Goal: Browse casually

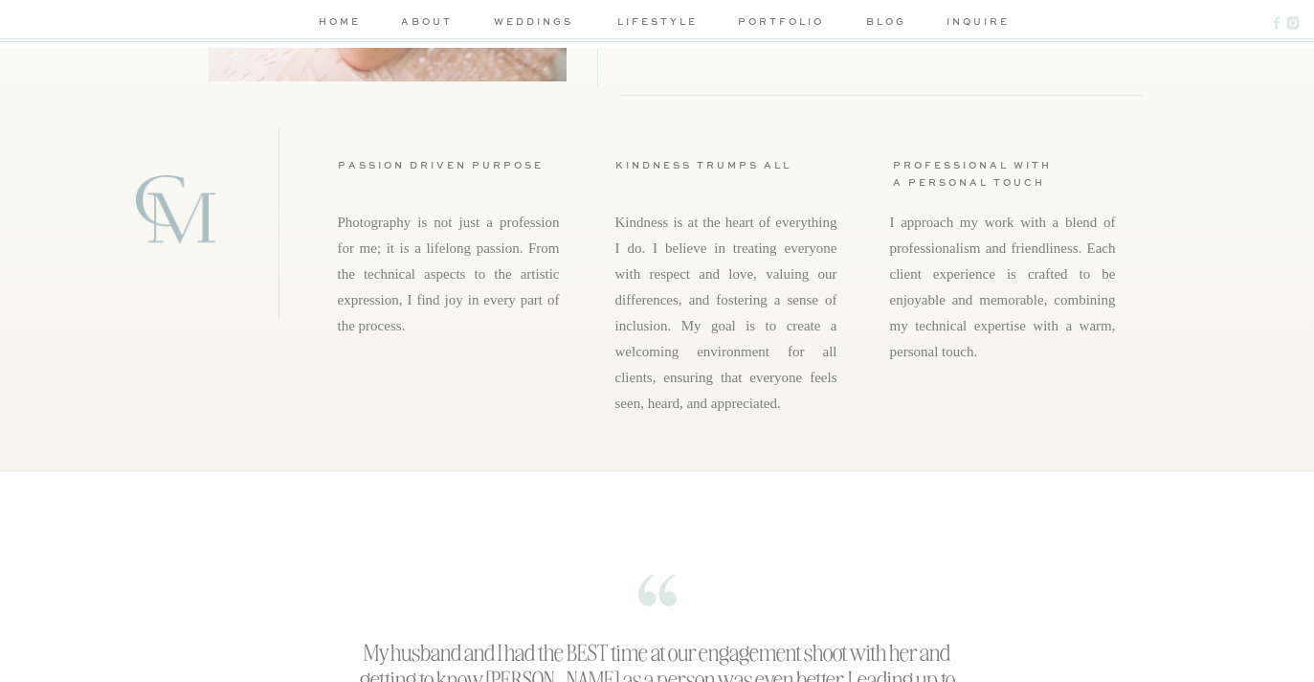
scroll to position [2165, 0]
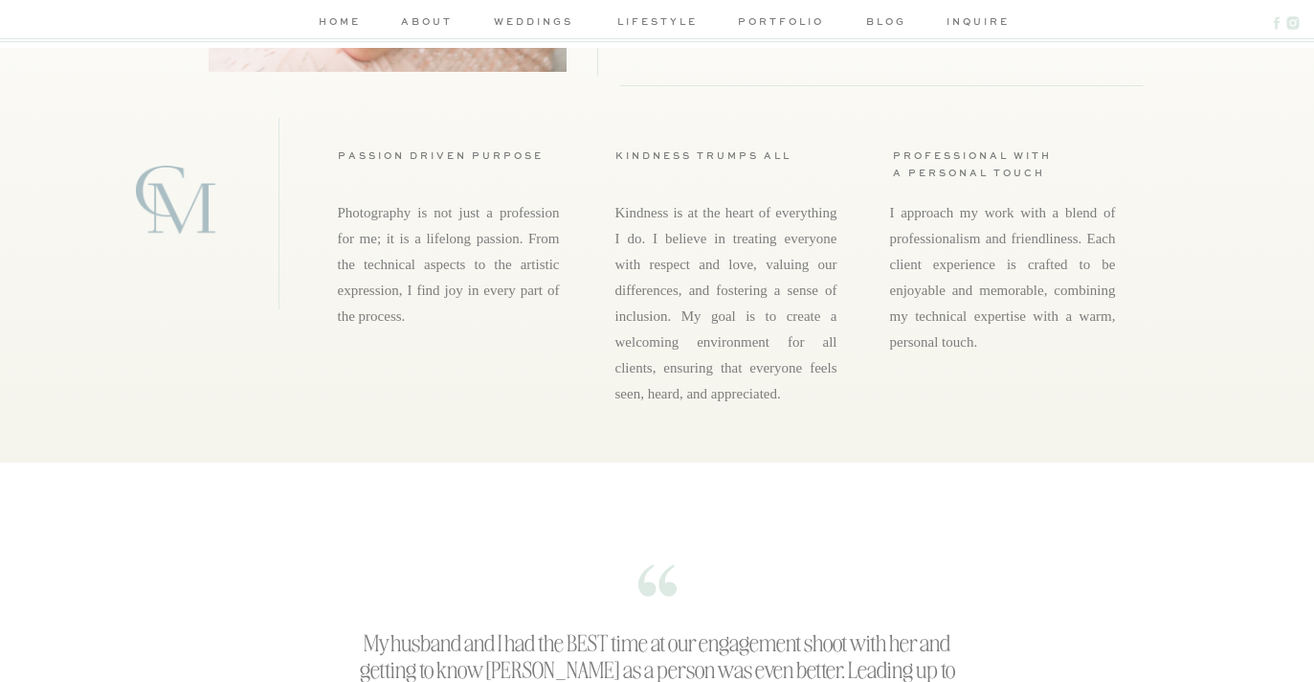
click at [768, 22] on nav "portfolio" at bounding box center [781, 23] width 91 height 20
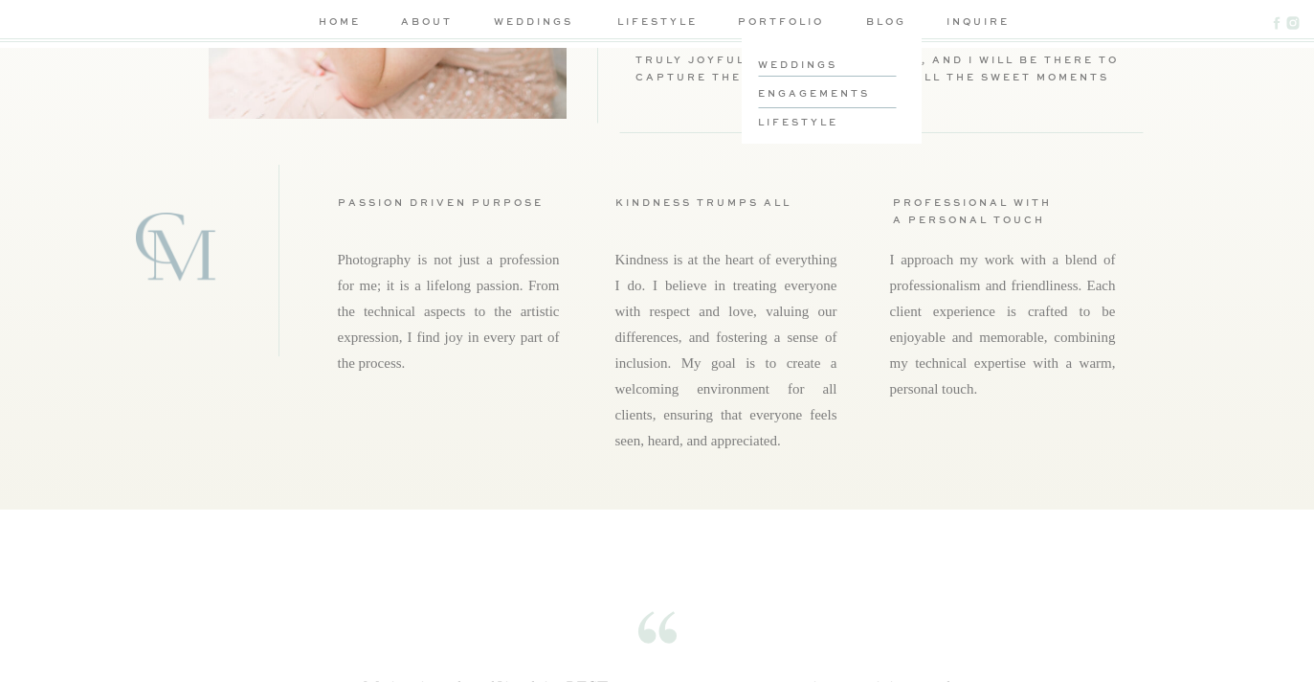
scroll to position [2117, 0]
click at [780, 62] on h3 "weddings" at bounding box center [830, 63] width 145 height 14
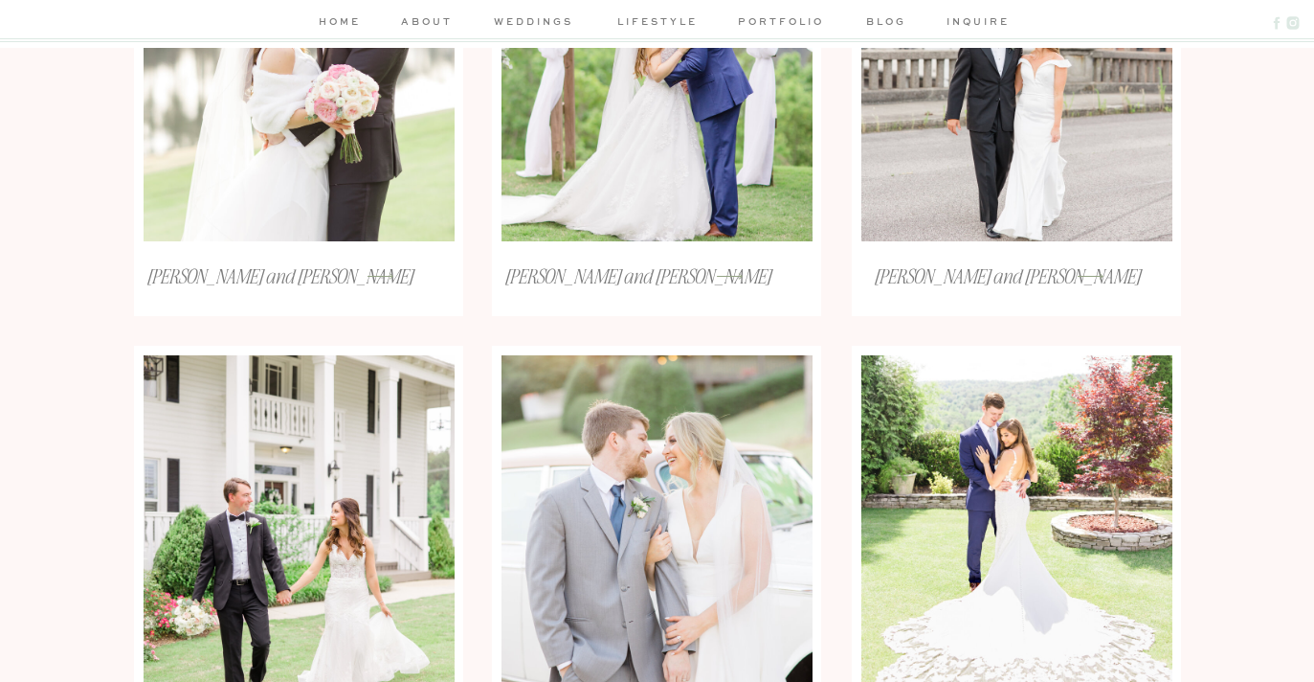
scroll to position [1112, 0]
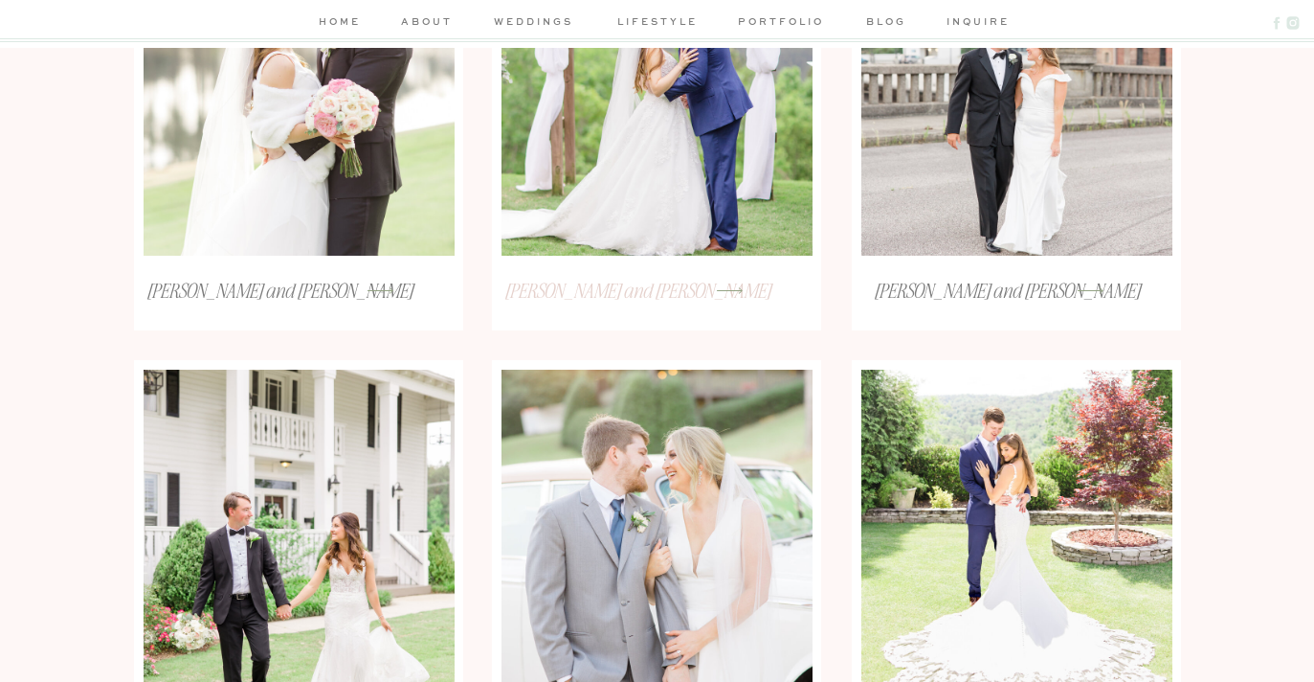
click at [616, 295] on h3 "Jenna and Bryant" at bounding box center [637, 303] width 299 height 50
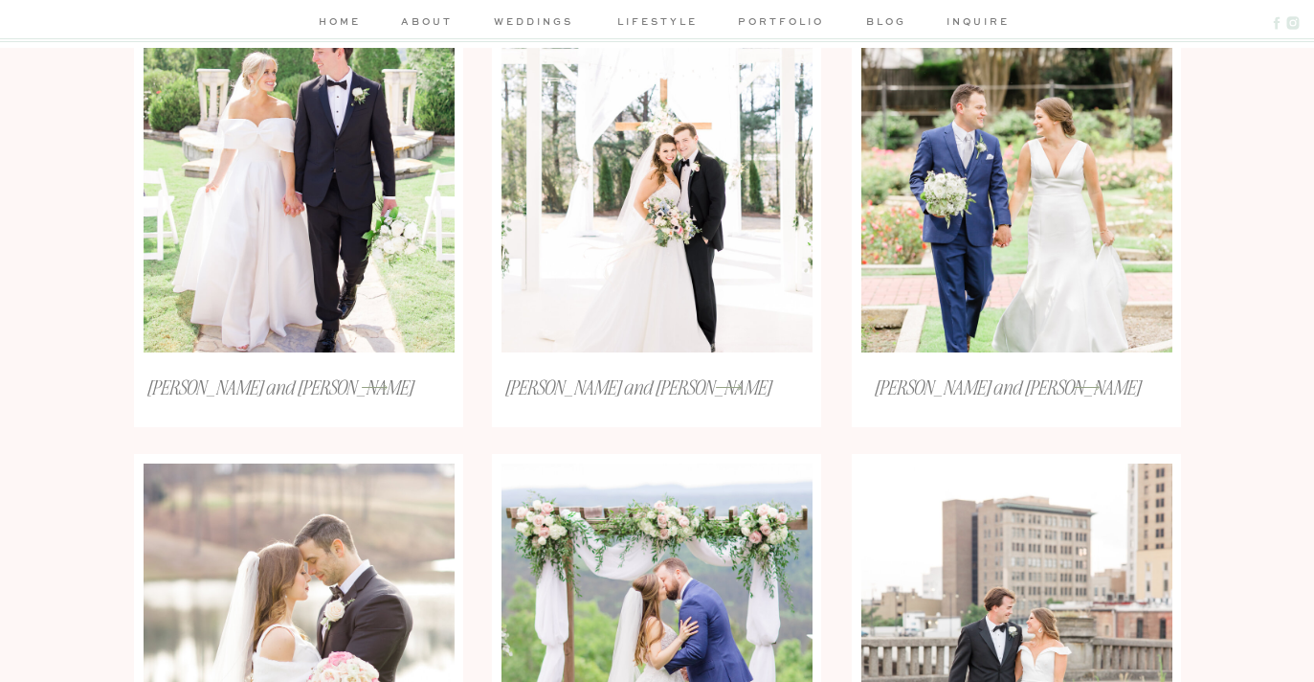
scroll to position [550, 0]
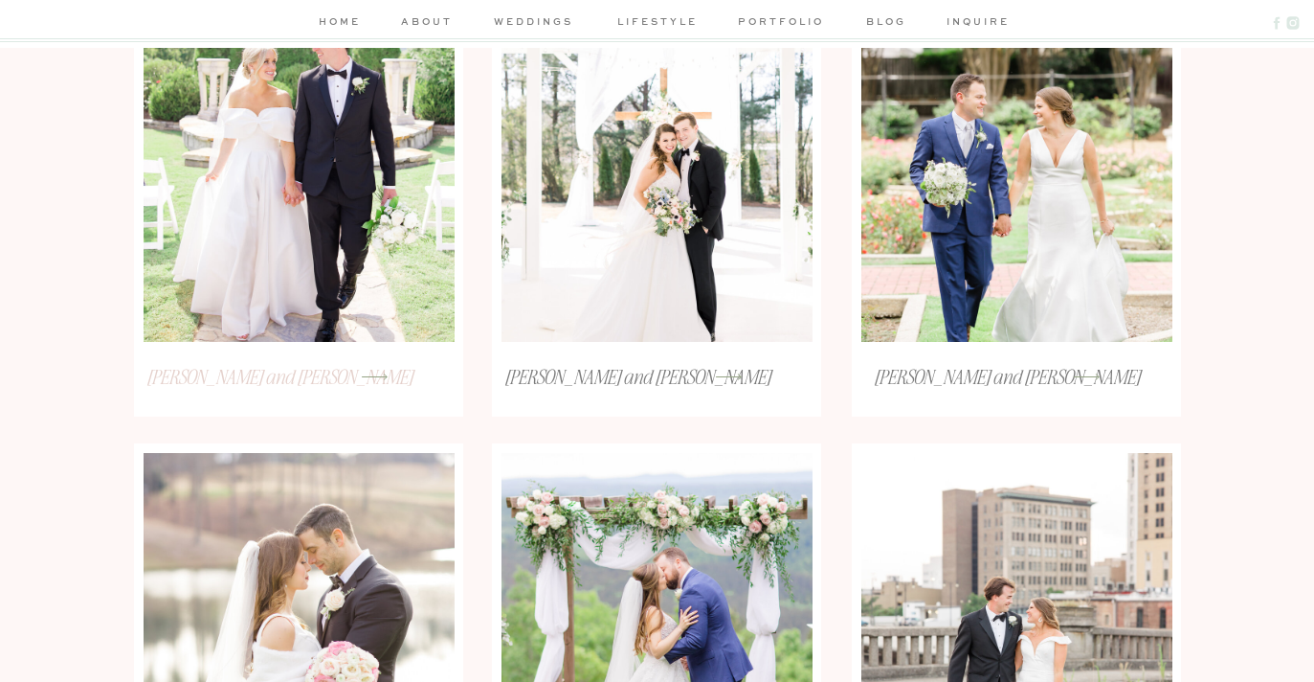
click at [318, 381] on h3 "Anna and Jackson" at bounding box center [279, 376] width 299 height 25
click at [371, 375] on icon at bounding box center [375, 376] width 34 height 39
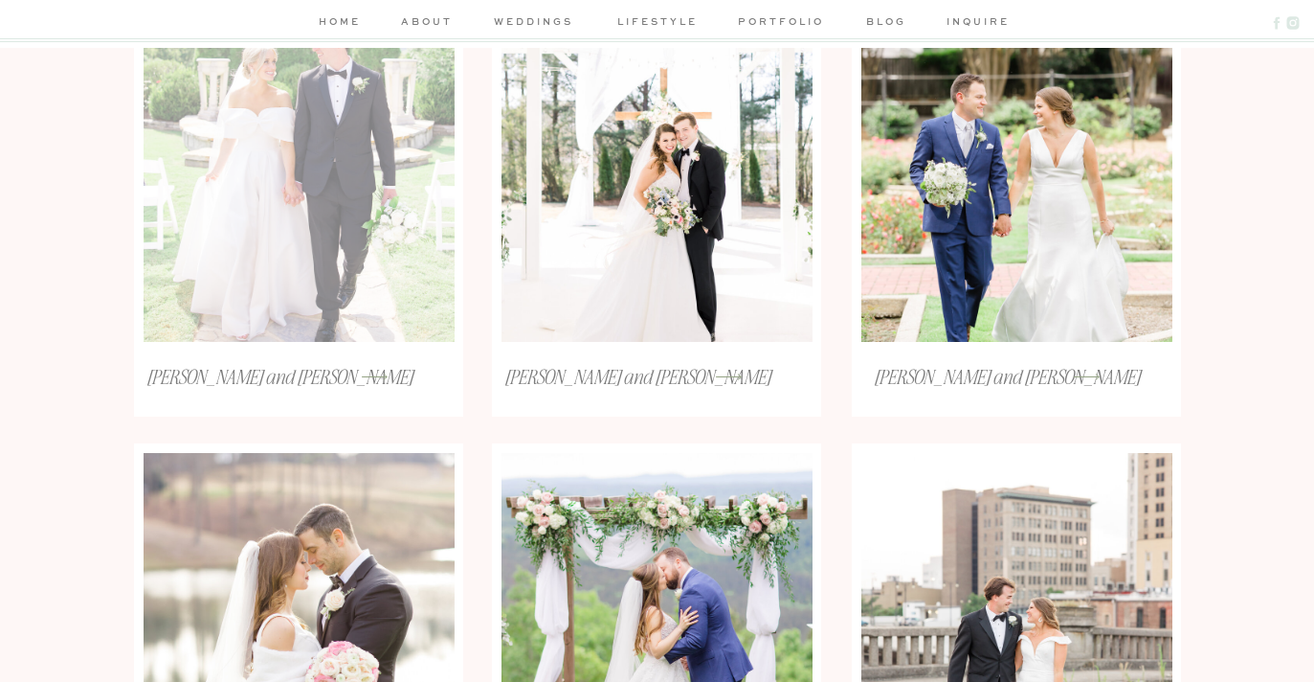
click at [364, 218] on div at bounding box center [299, 159] width 311 height 365
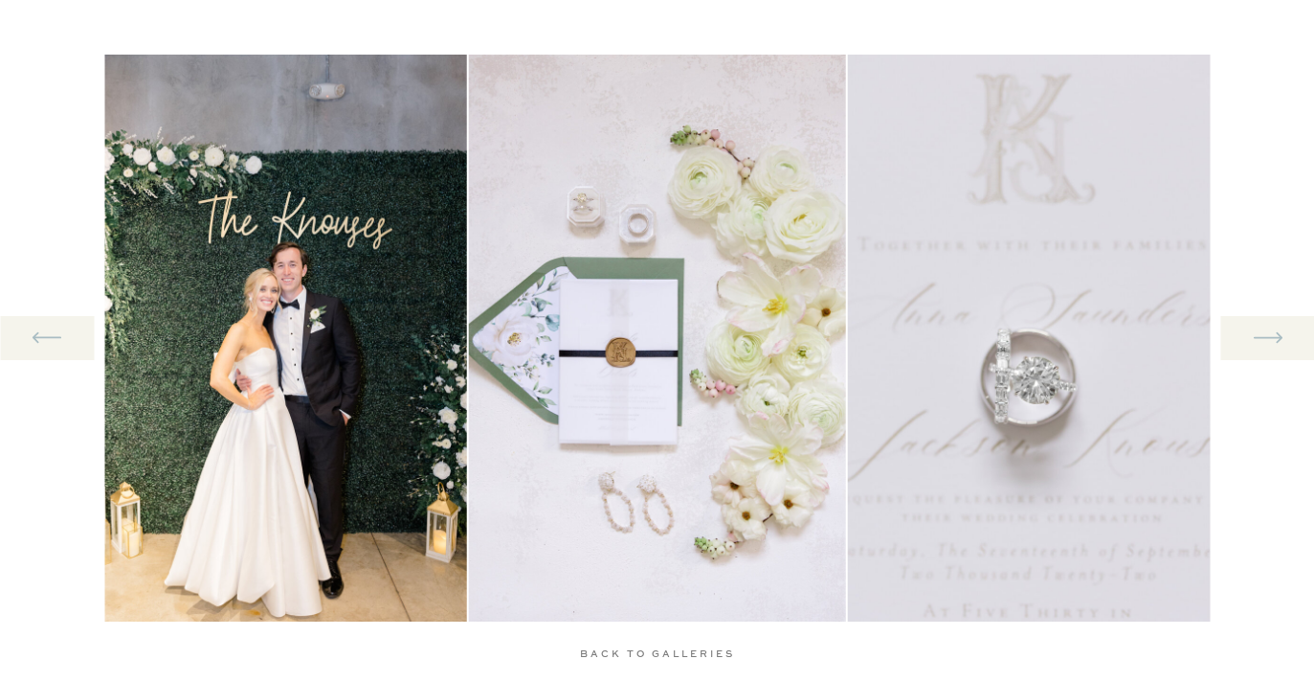
scroll to position [1987, 0]
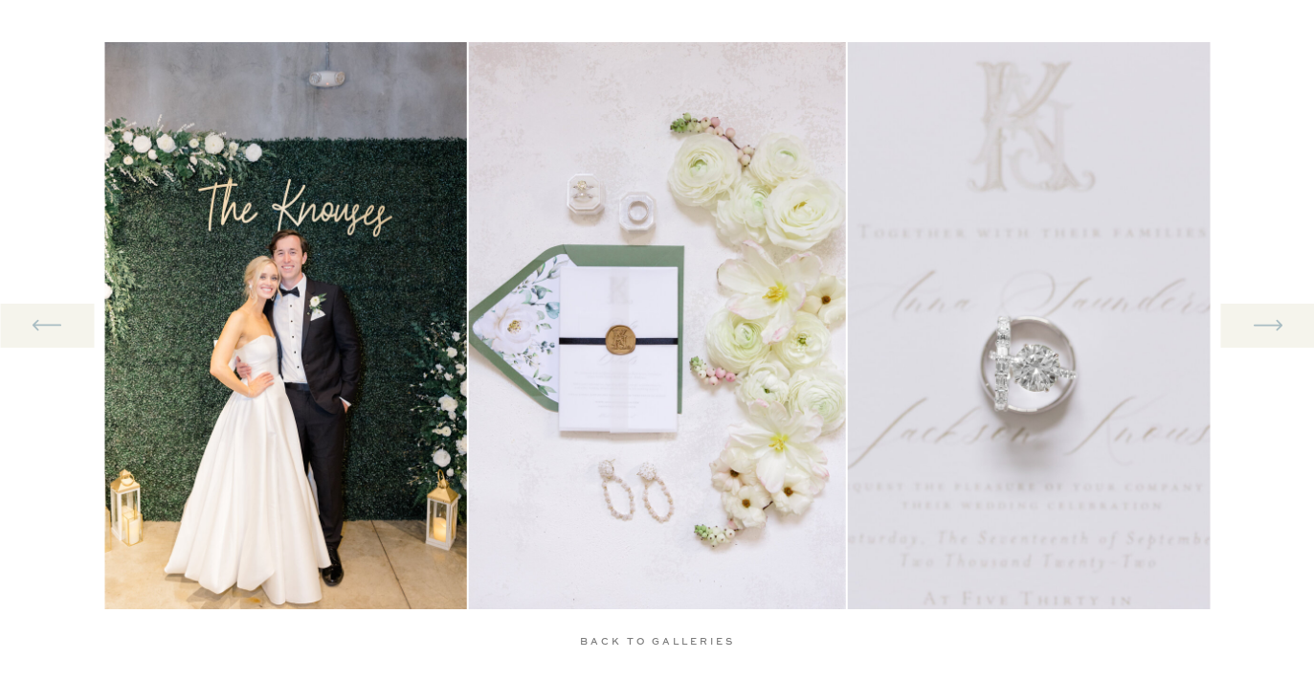
click at [1265, 329] on icon at bounding box center [1267, 324] width 35 height 39
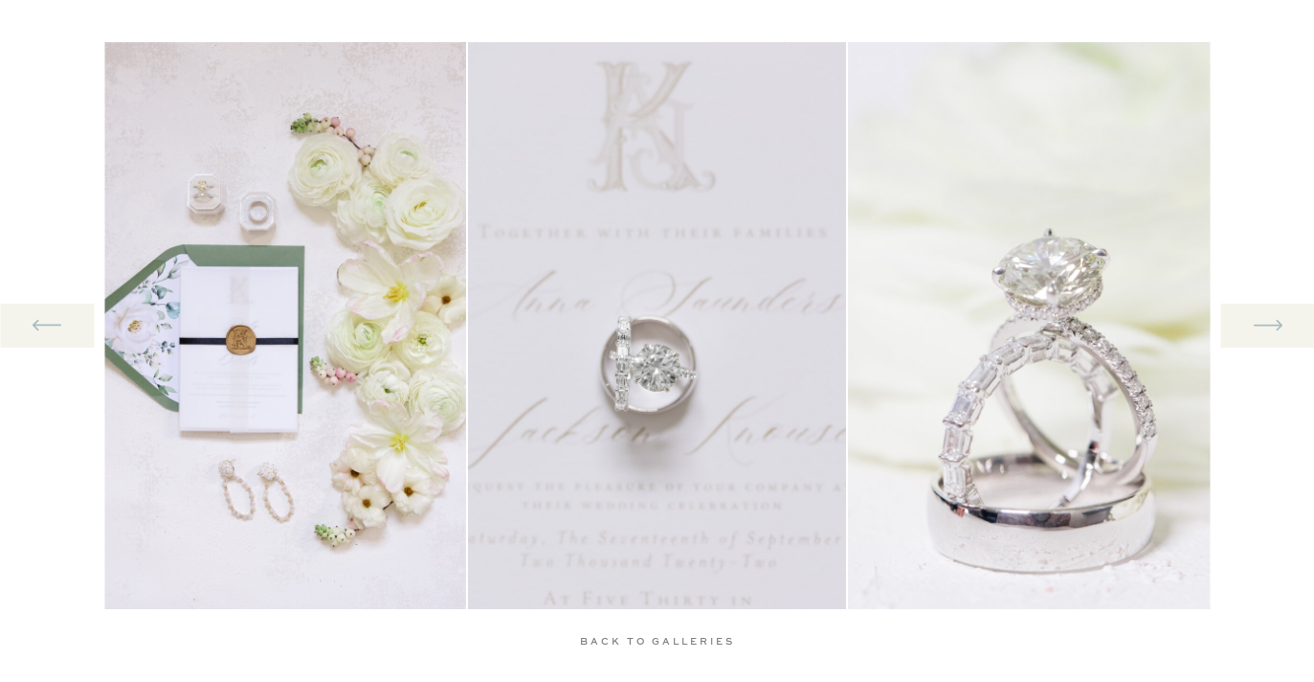
click at [1265, 329] on icon at bounding box center [1267, 324] width 35 height 39
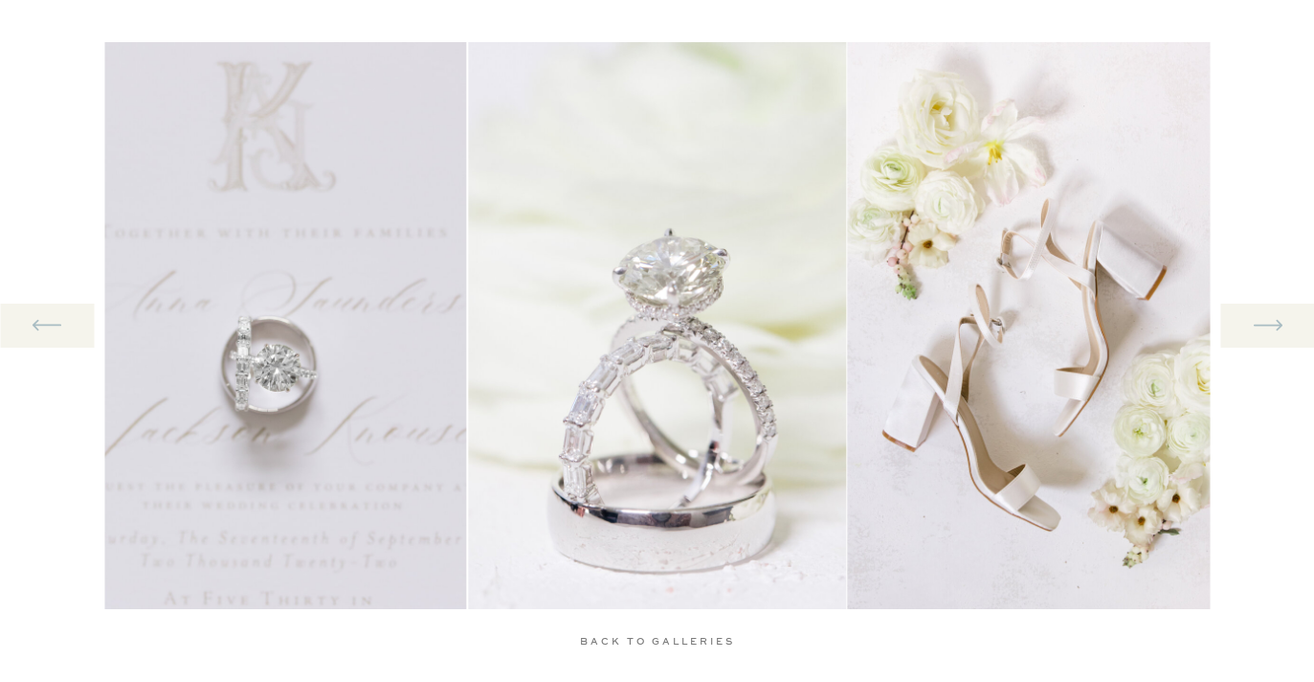
click at [1265, 329] on icon at bounding box center [1267, 324] width 35 height 39
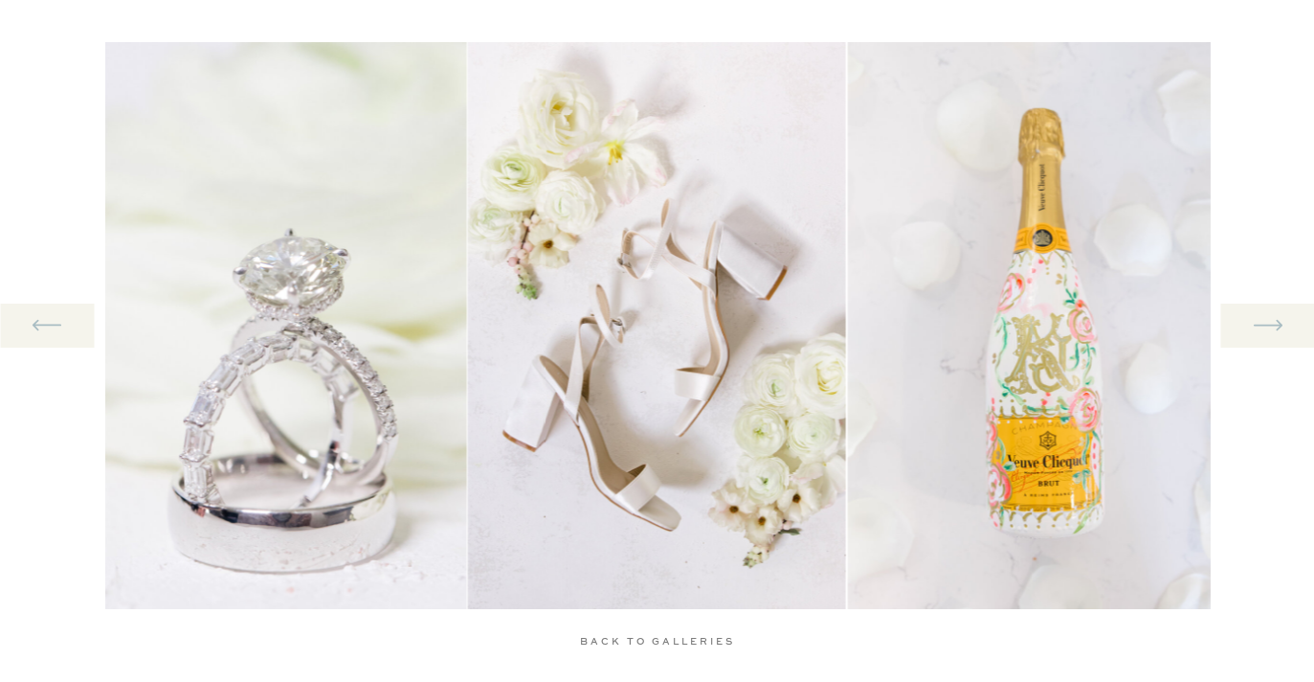
click at [1265, 326] on icon at bounding box center [1267, 324] width 35 height 39
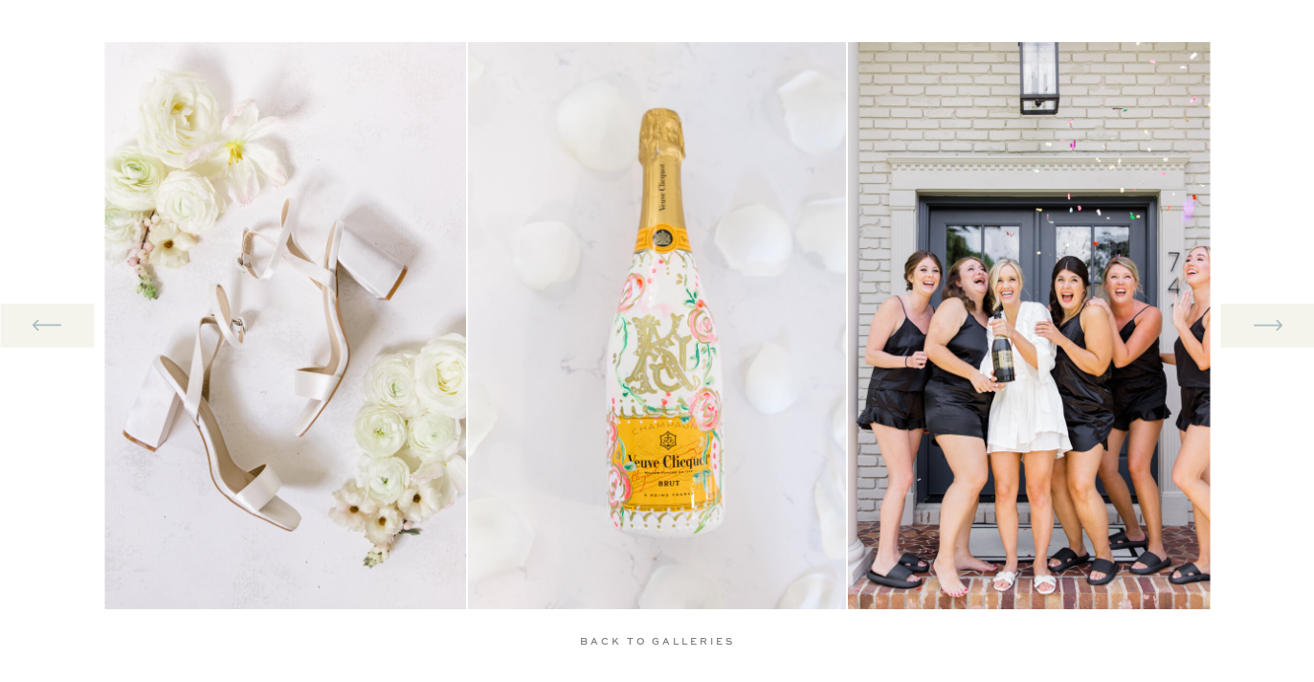
click at [1265, 326] on icon at bounding box center [1267, 324] width 35 height 39
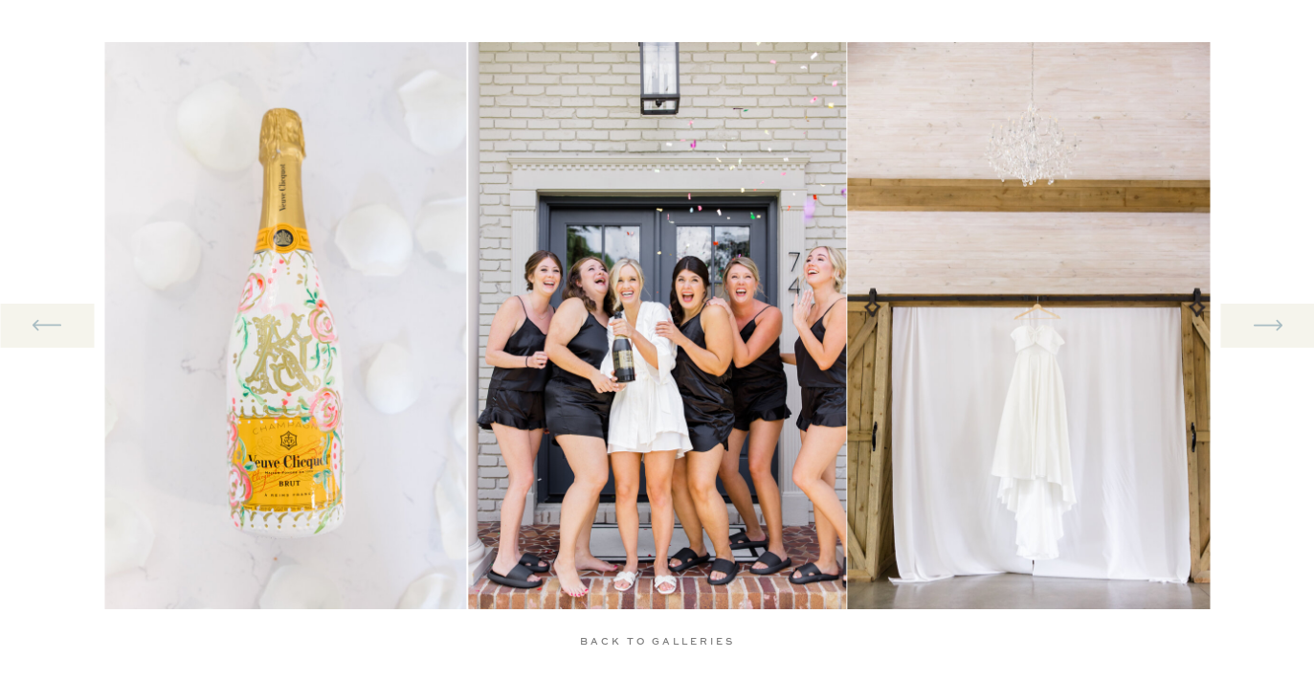
click at [1265, 326] on icon at bounding box center [1267, 324] width 35 height 39
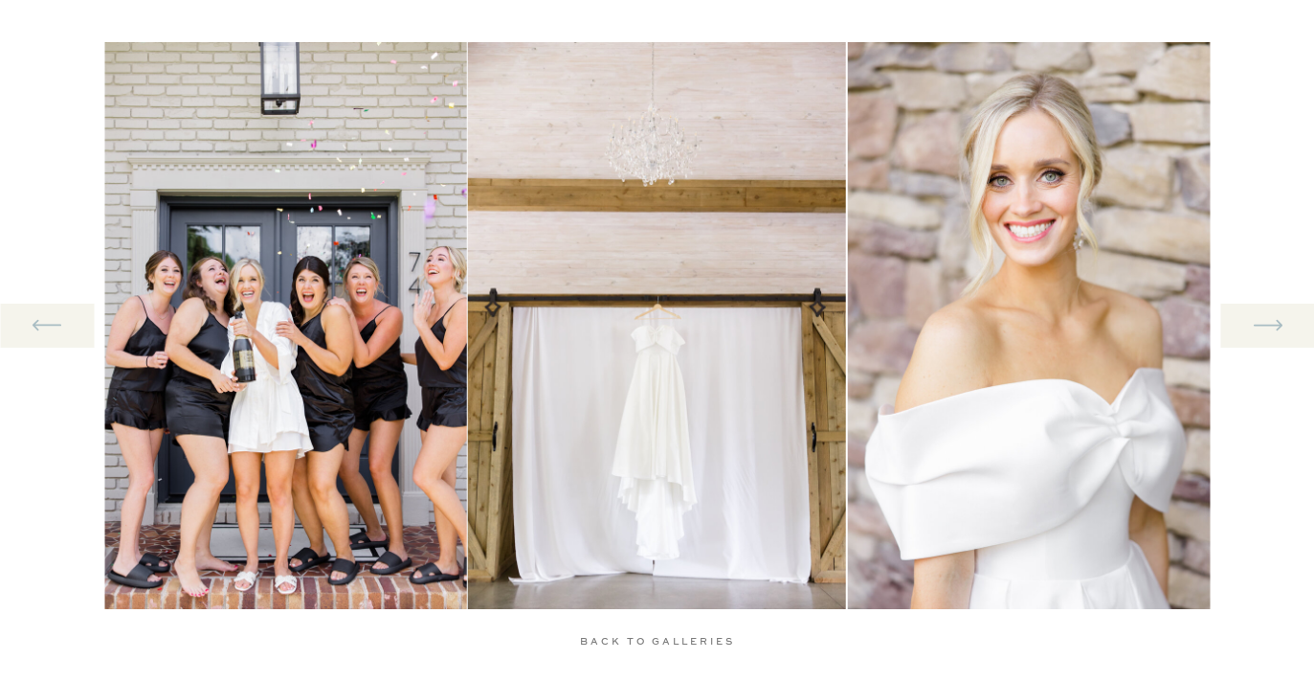
click at [1265, 326] on icon at bounding box center [1267, 324] width 35 height 39
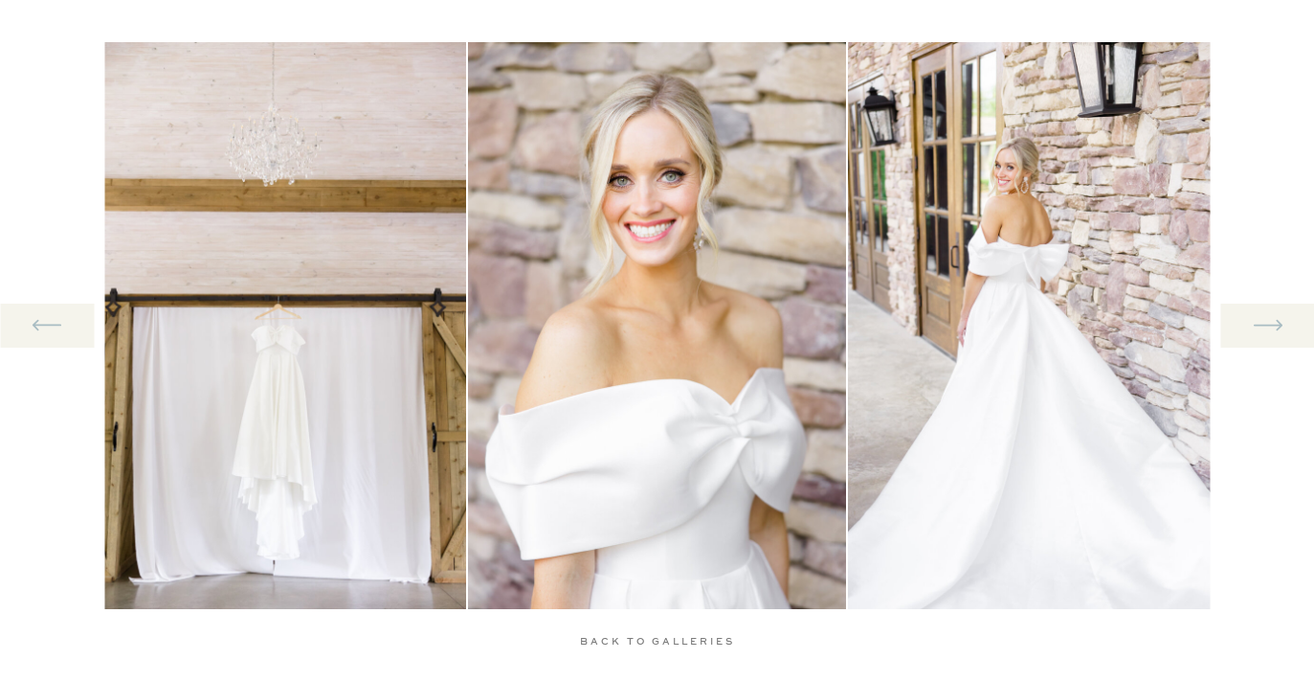
click at [1265, 326] on icon at bounding box center [1267, 324] width 35 height 39
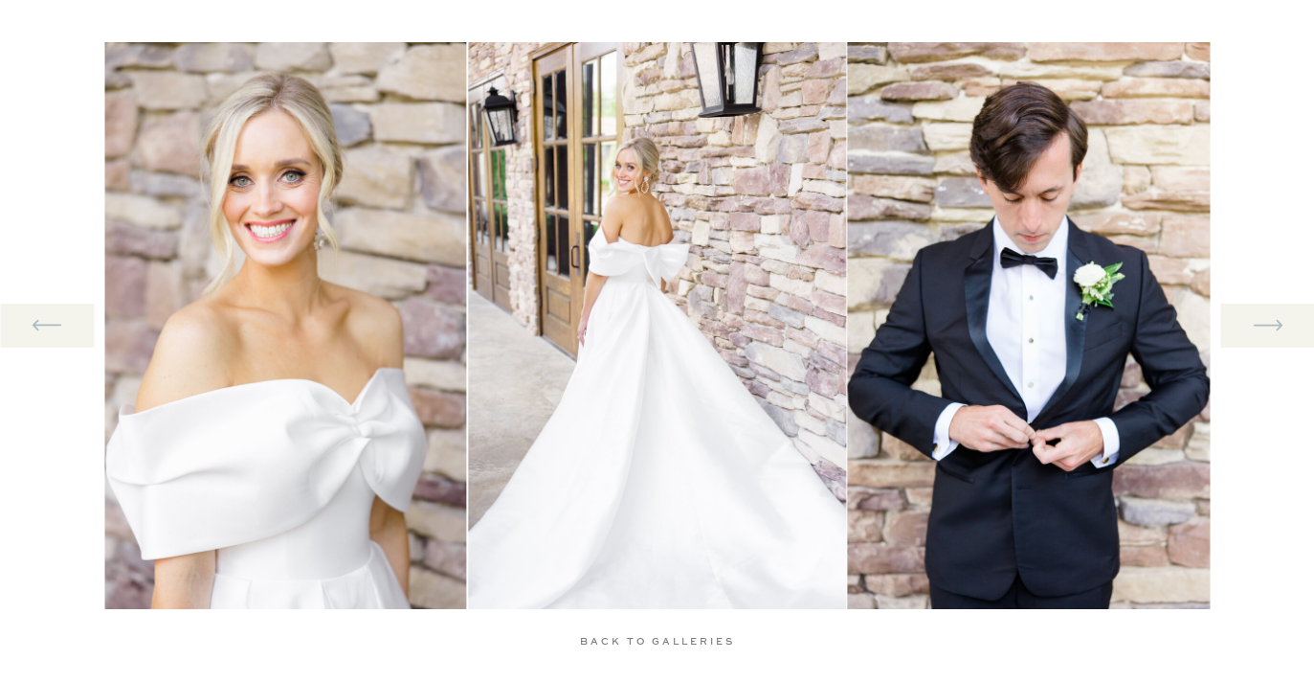
click at [1265, 326] on icon at bounding box center [1267, 324] width 35 height 39
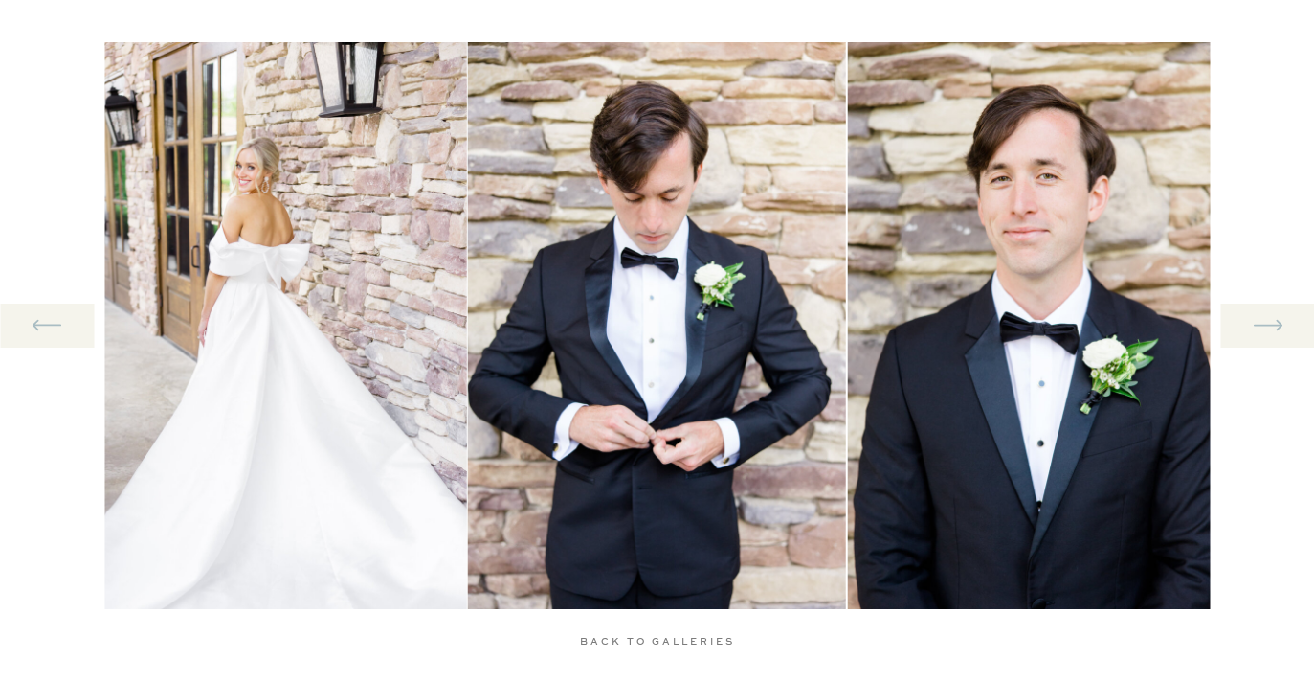
click at [1265, 326] on icon at bounding box center [1267, 324] width 35 height 39
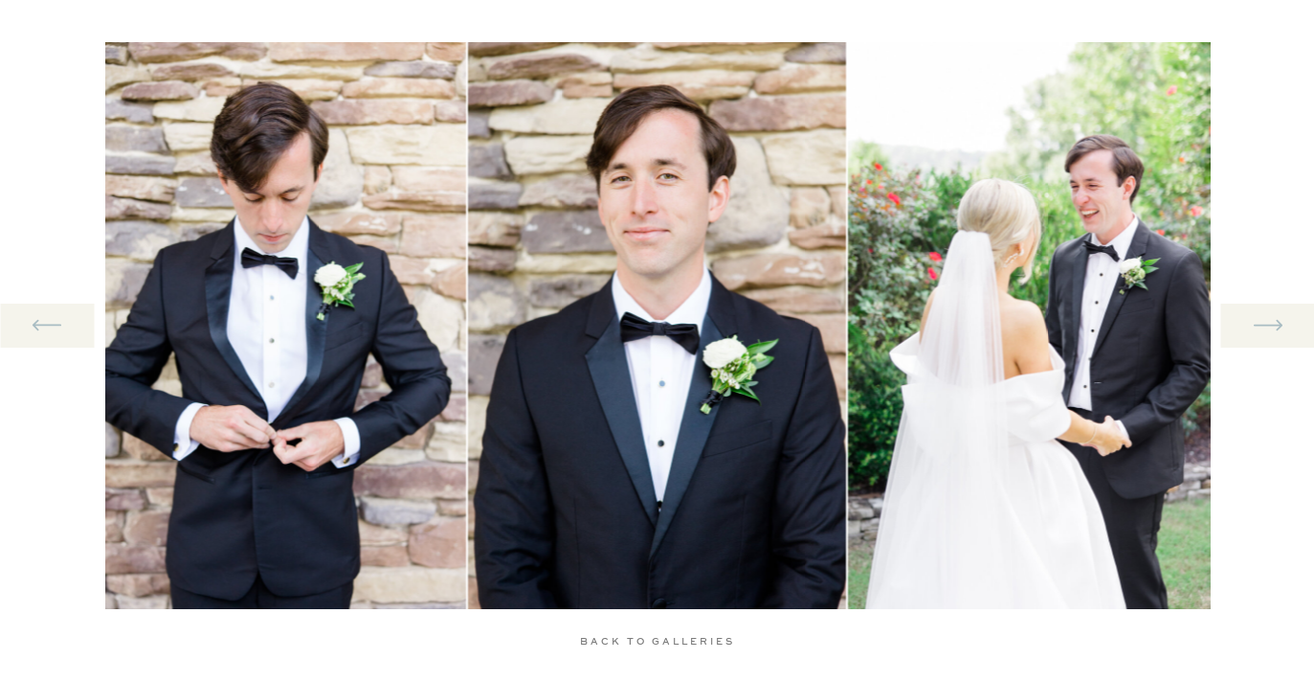
click at [1265, 326] on icon at bounding box center [1267, 324] width 35 height 39
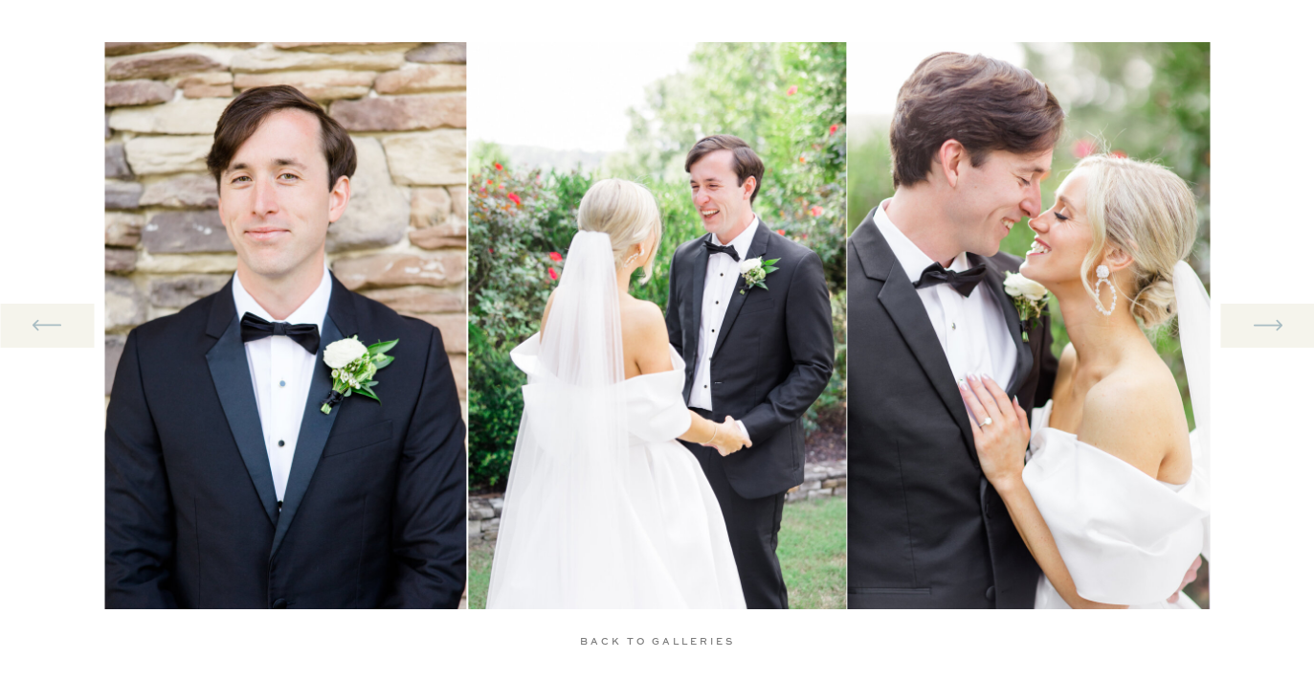
click at [1265, 326] on icon at bounding box center [1267, 324] width 35 height 39
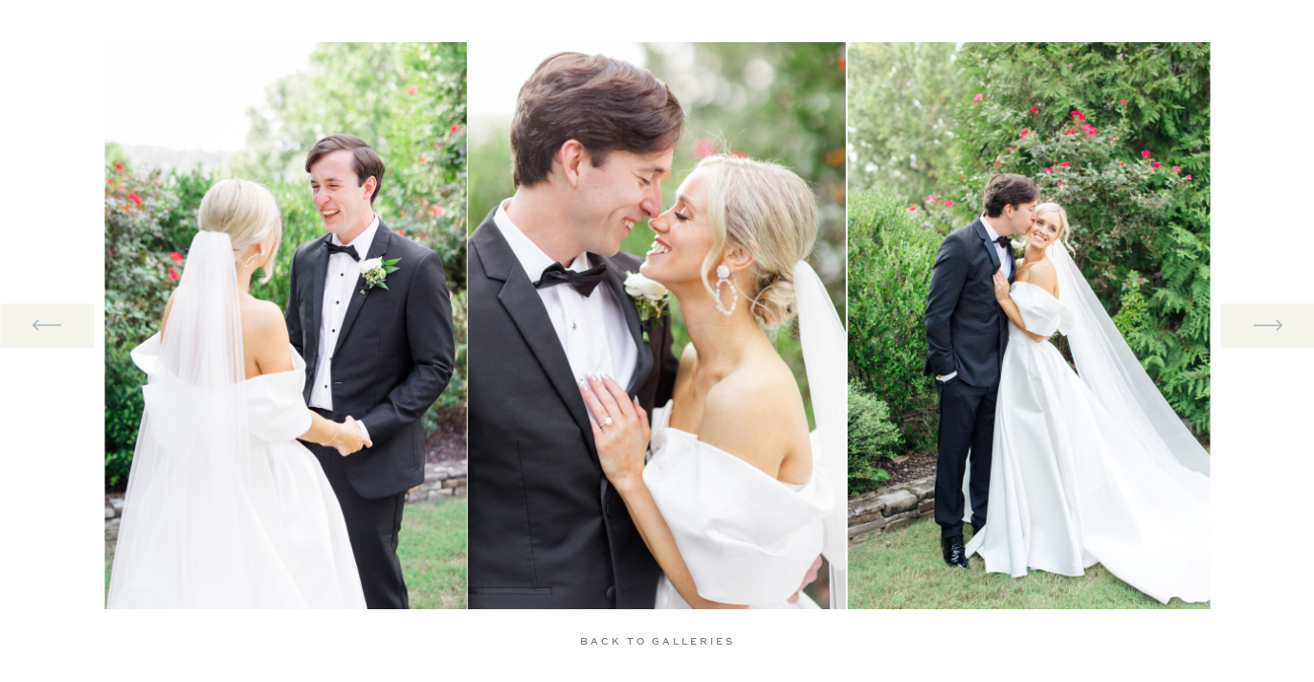
click at [1265, 327] on icon at bounding box center [1267, 324] width 35 height 39
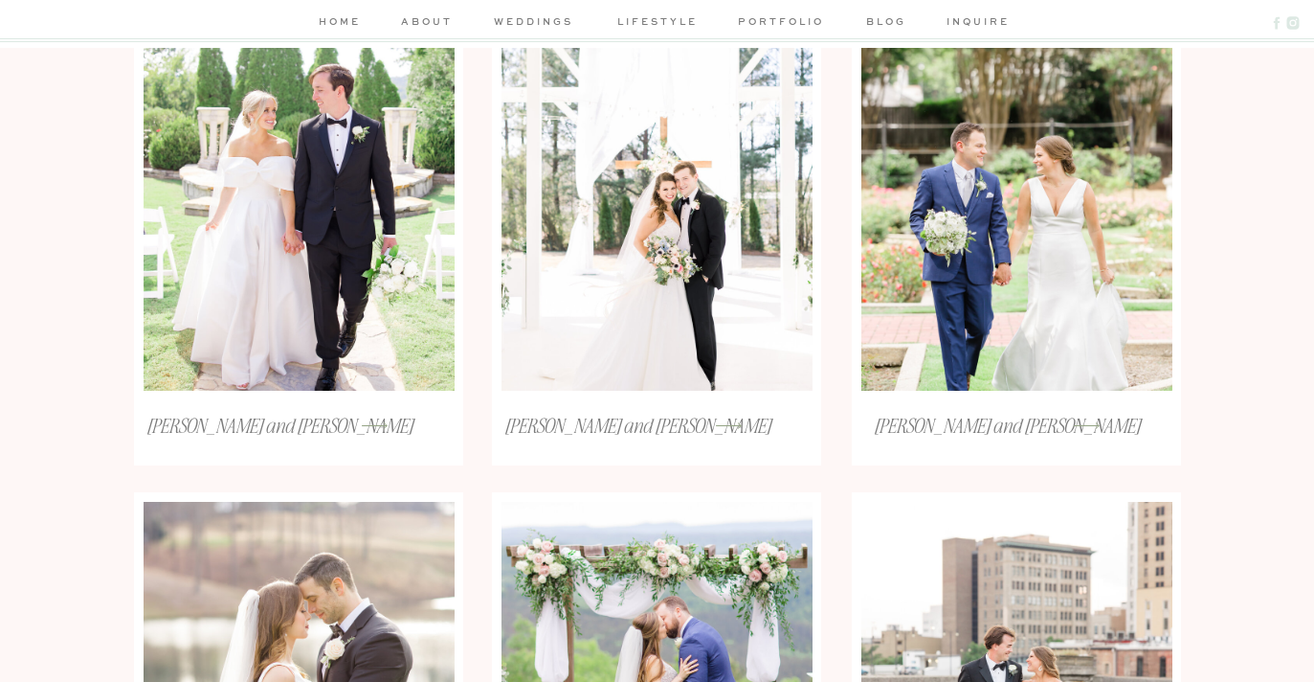
scroll to position [0, 0]
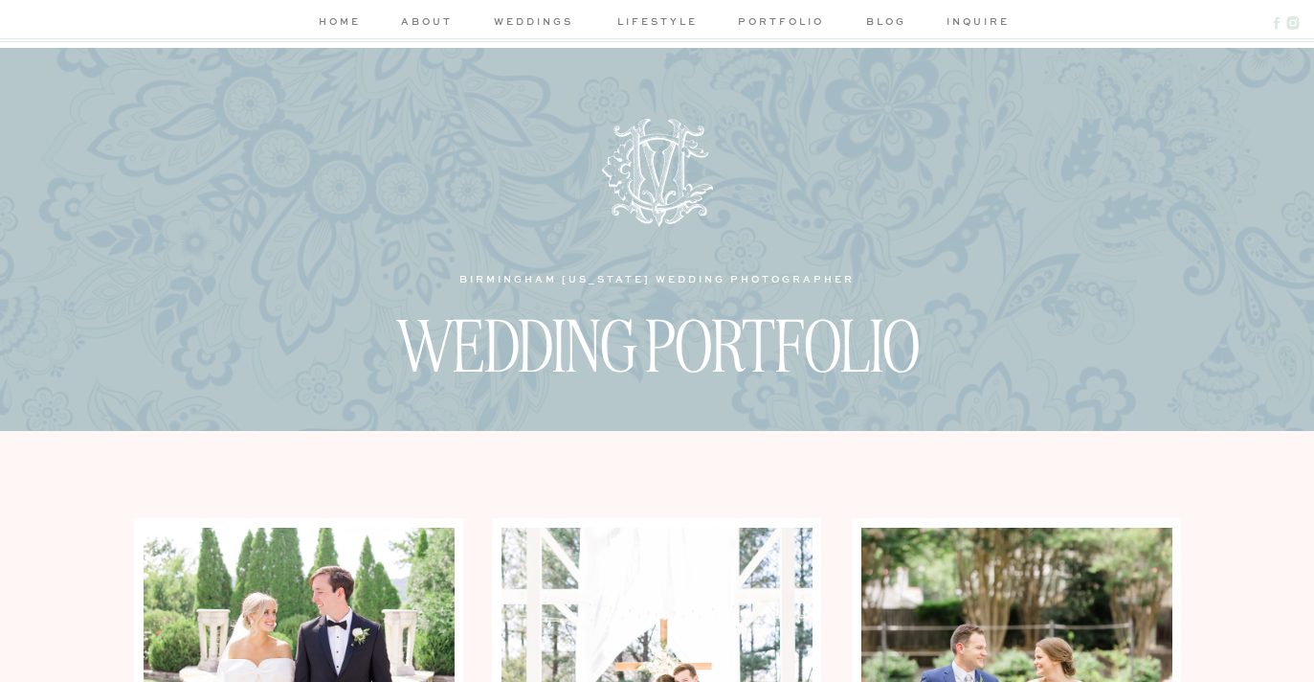
click at [345, 24] on nav "home" at bounding box center [340, 23] width 51 height 20
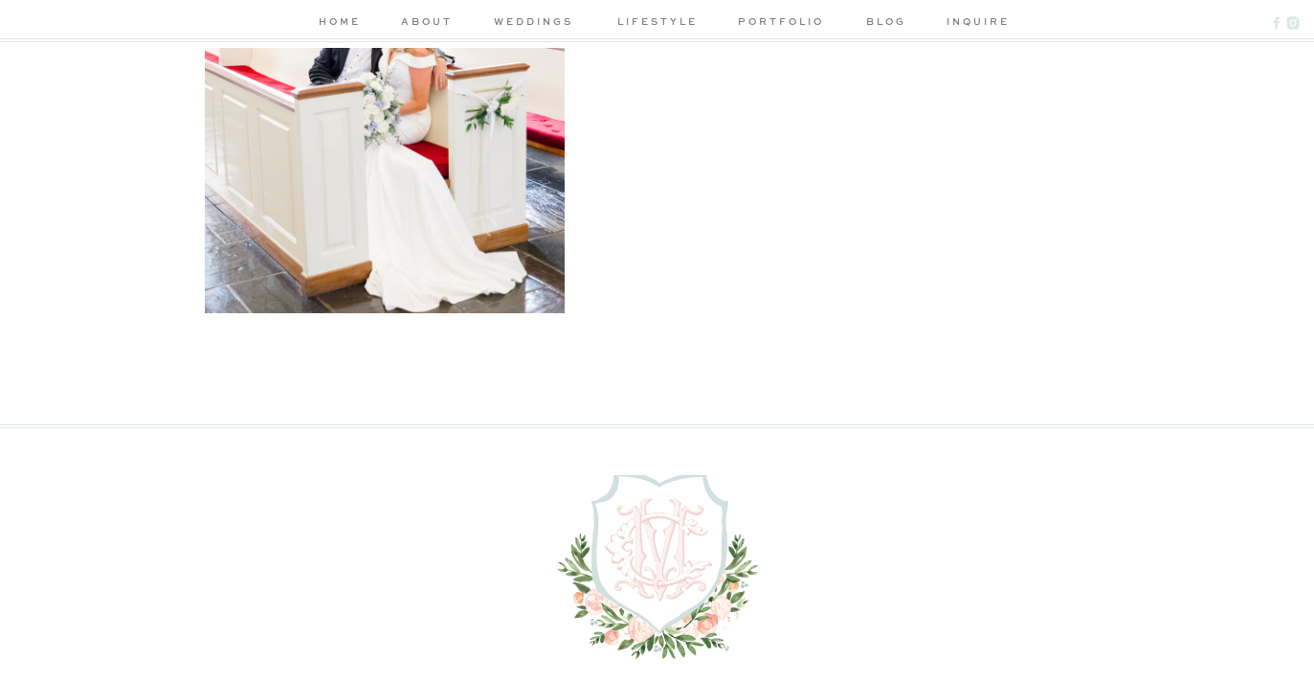
scroll to position [5981, 0]
